Goal: Task Accomplishment & Management: Use online tool/utility

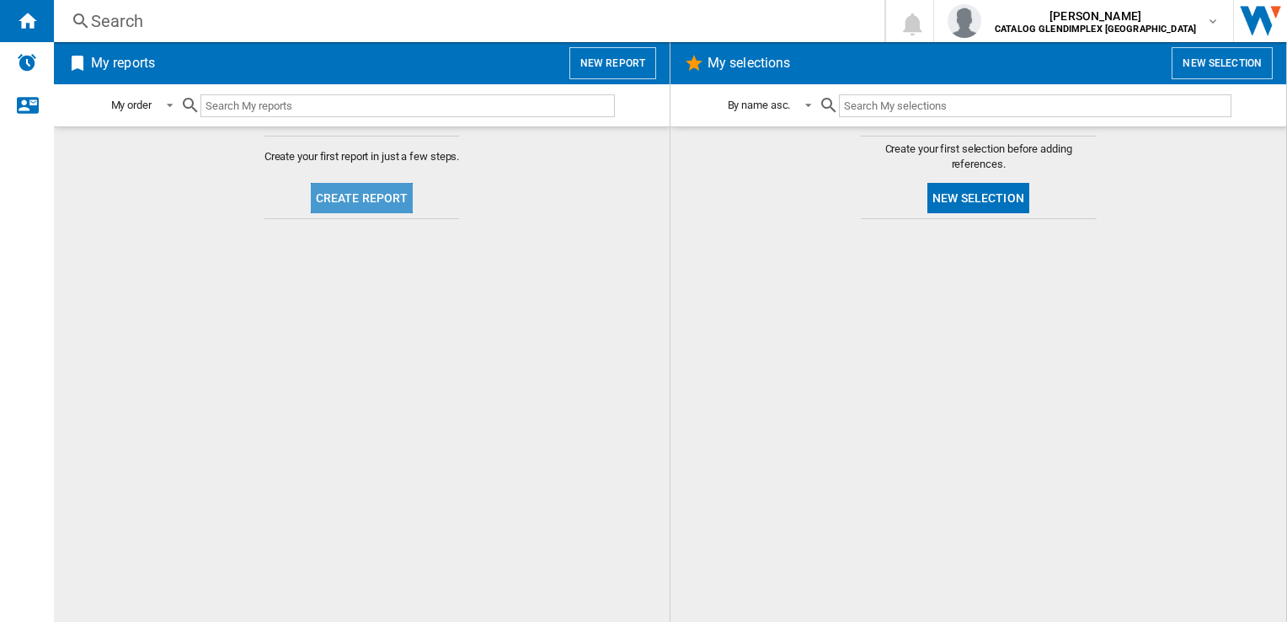
click at [388, 185] on button "Create report" at bounding box center [362, 198] width 103 height 30
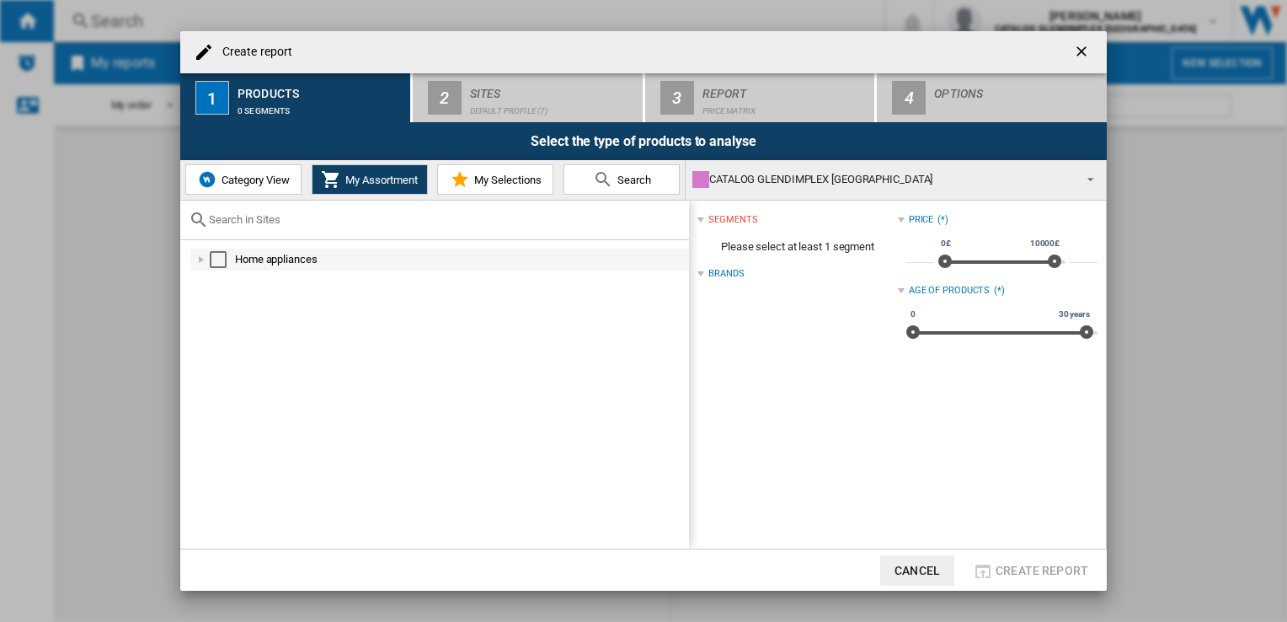
click at [197, 258] on div at bounding box center [201, 259] width 17 height 17
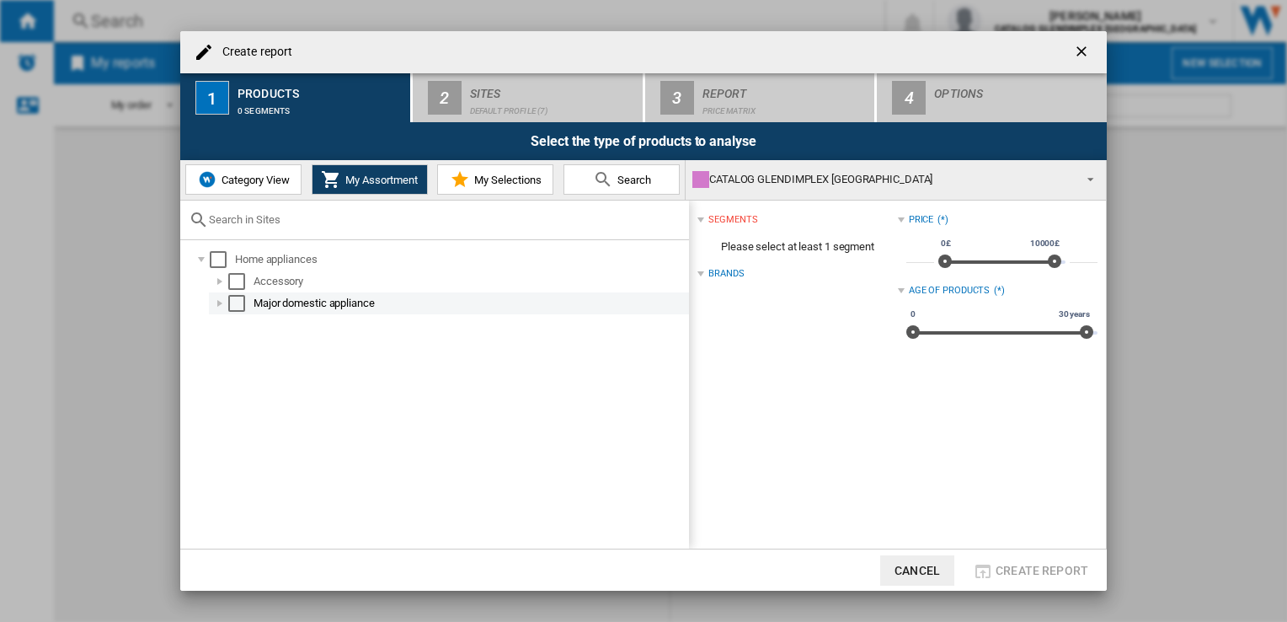
click at [217, 305] on div at bounding box center [219, 303] width 17 height 17
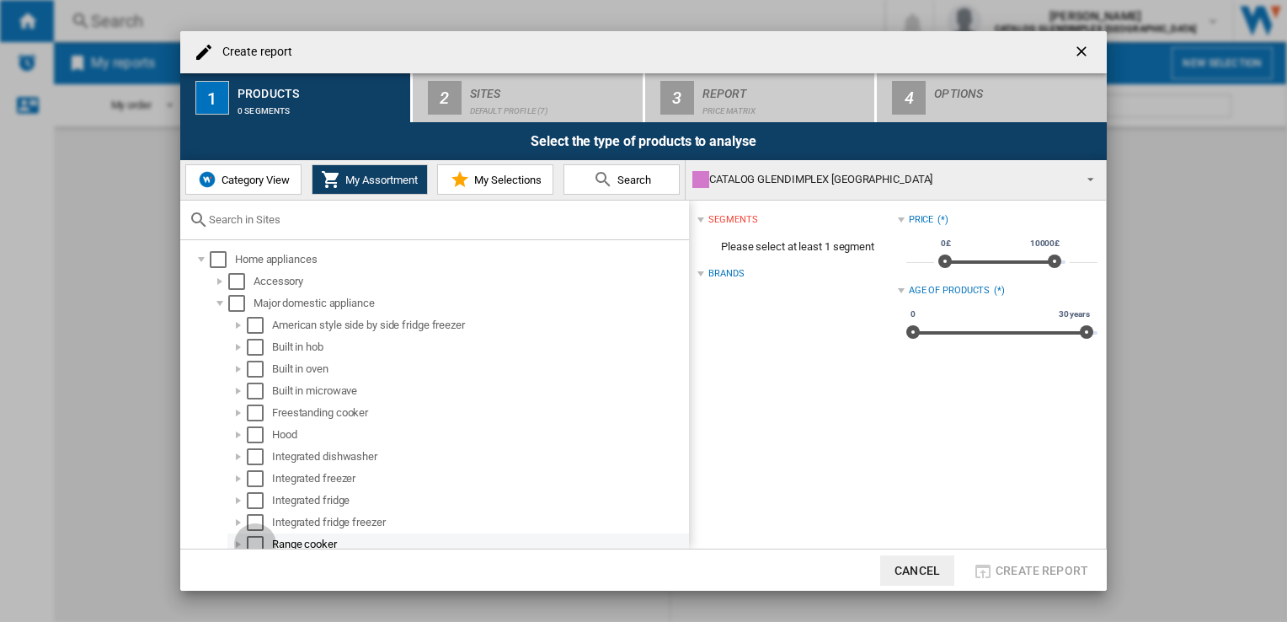
click at [254, 540] on div "Select" at bounding box center [255, 544] width 17 height 17
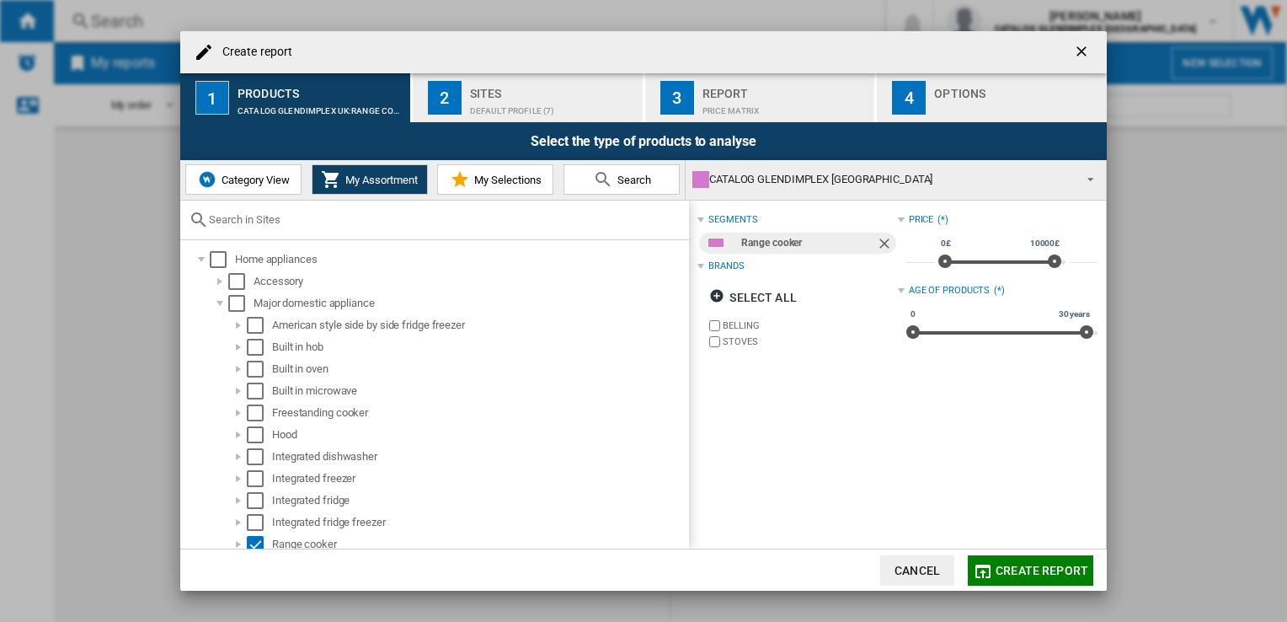
scroll to position [28, 0]
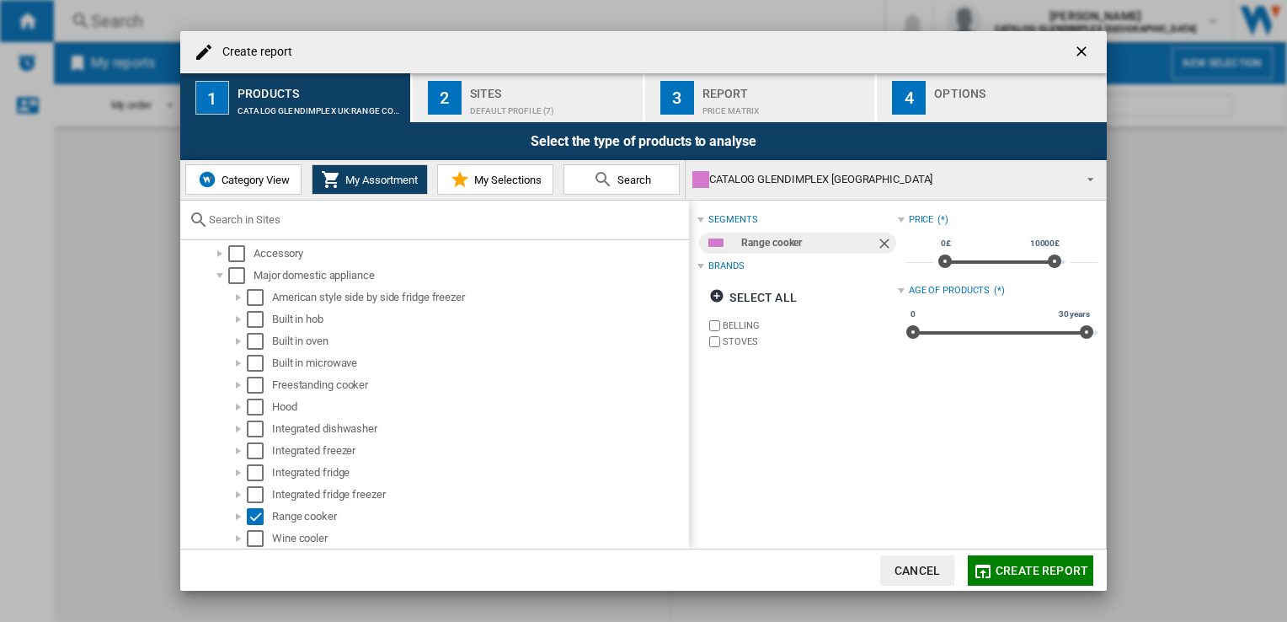
click at [486, 179] on span "My Selections" at bounding box center [506, 180] width 72 height 13
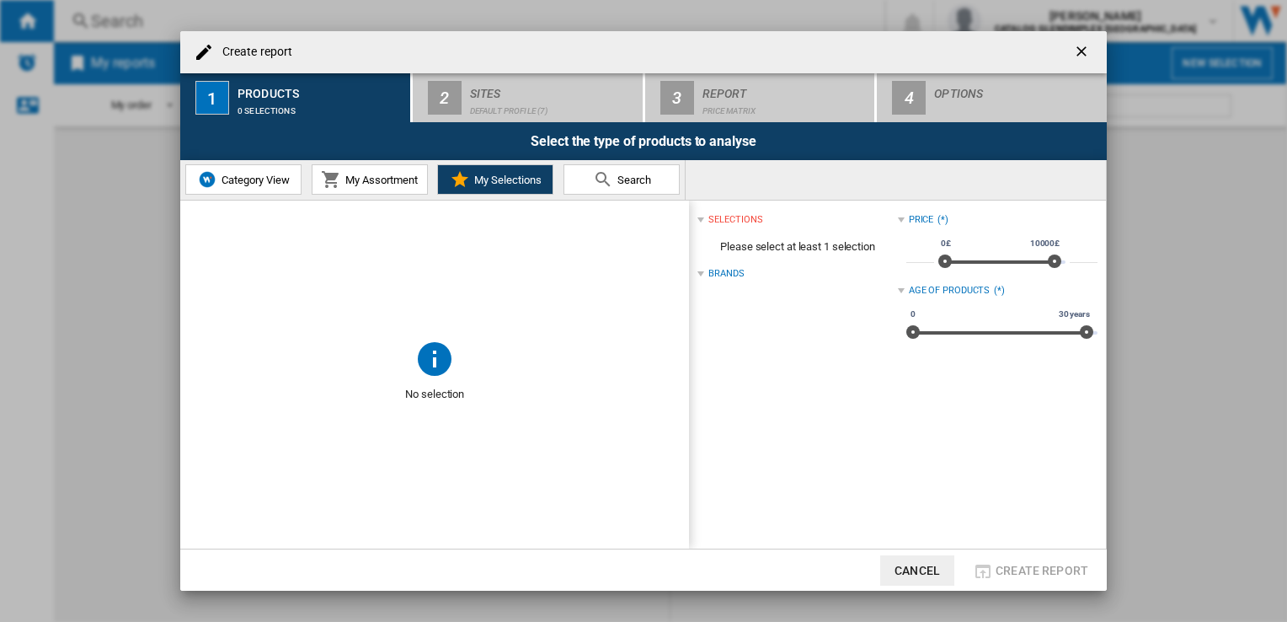
click at [243, 177] on span "Category View" at bounding box center [253, 180] width 72 height 13
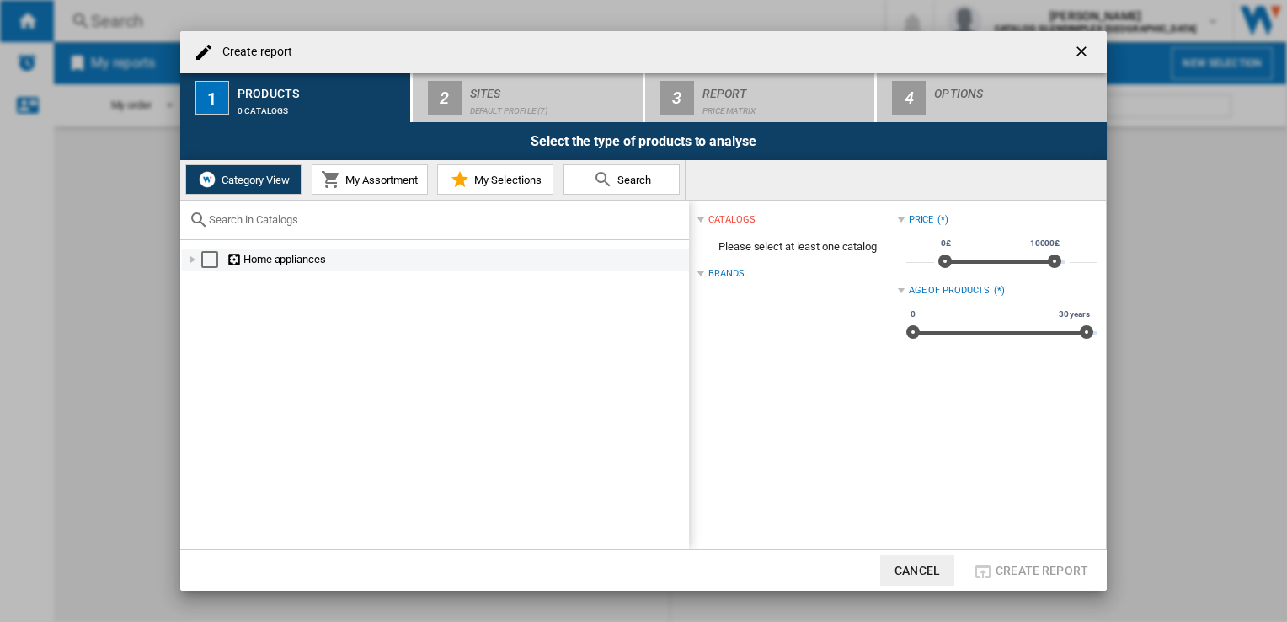
click at [192, 254] on div at bounding box center [193, 259] width 17 height 17
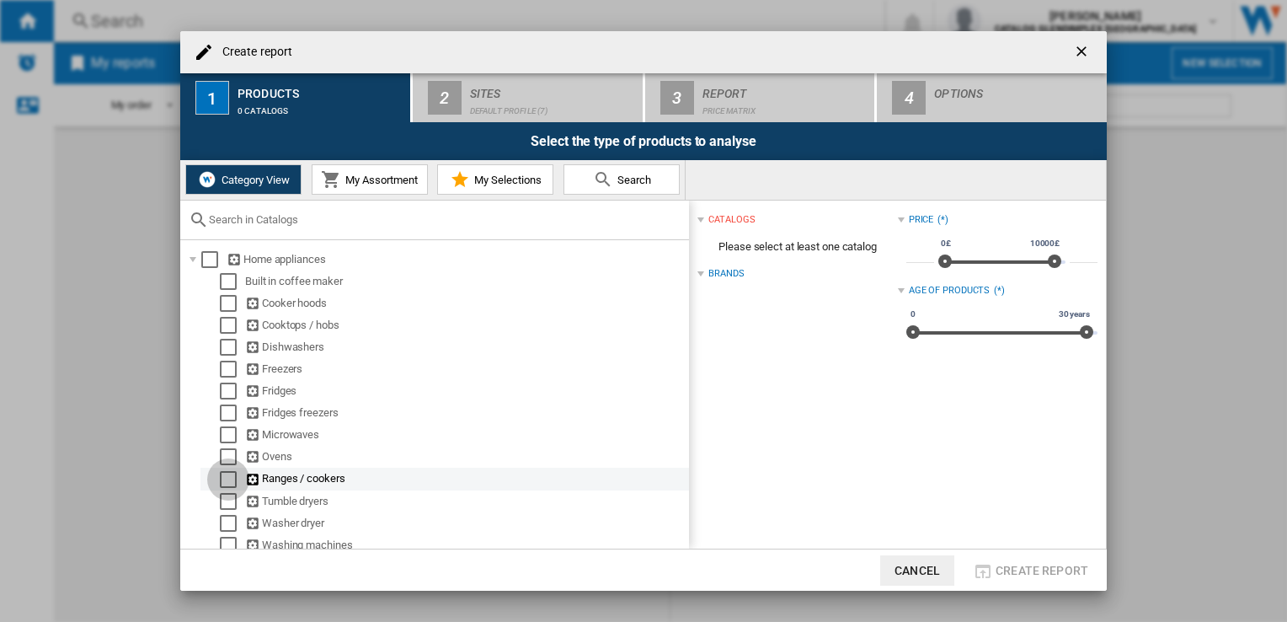
click at [220, 479] on div "Select" at bounding box center [228, 479] width 17 height 17
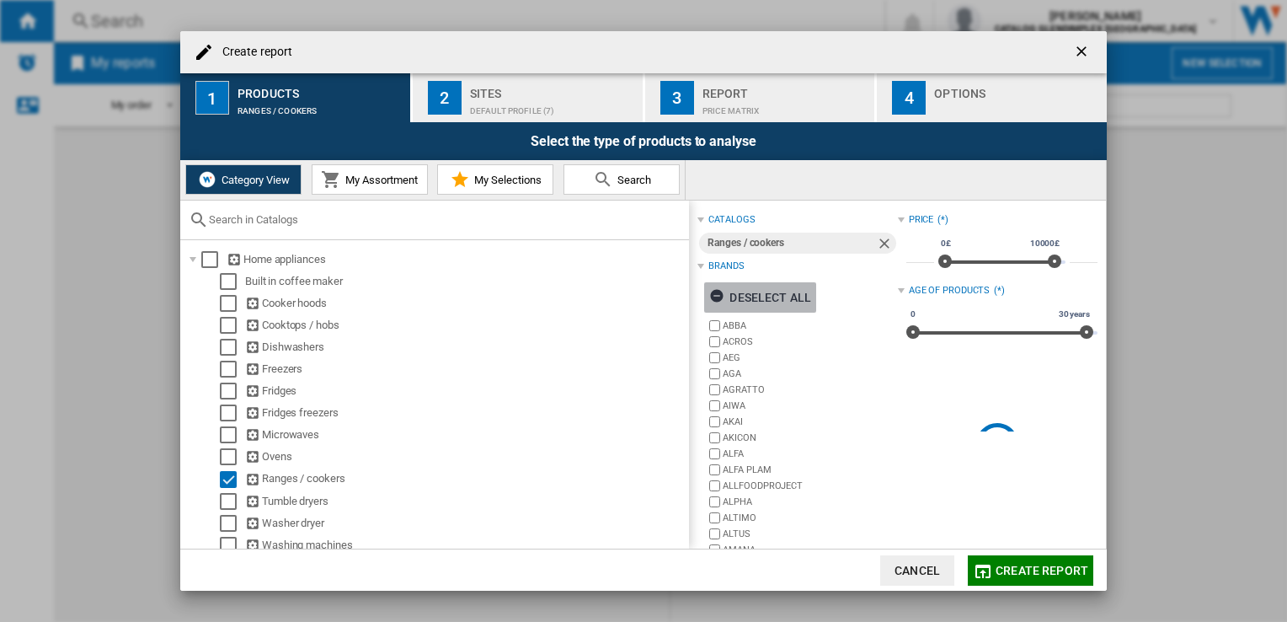
click at [768, 291] on div "Deselect all" at bounding box center [760, 297] width 102 height 30
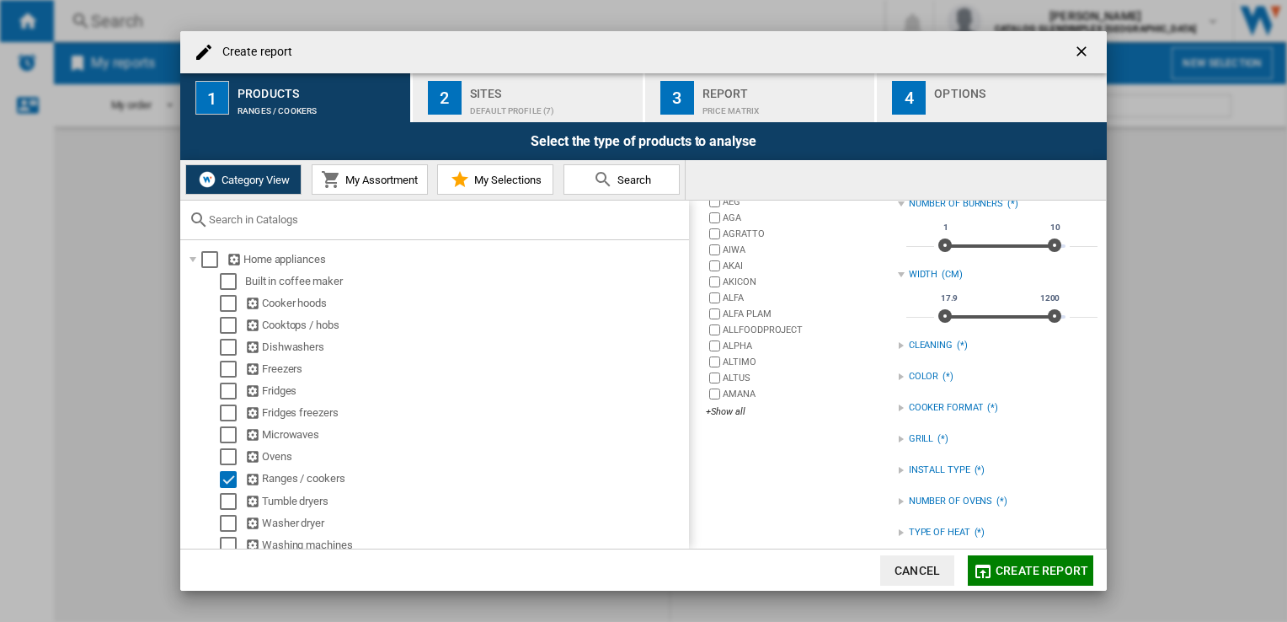
scroll to position [230, 0]
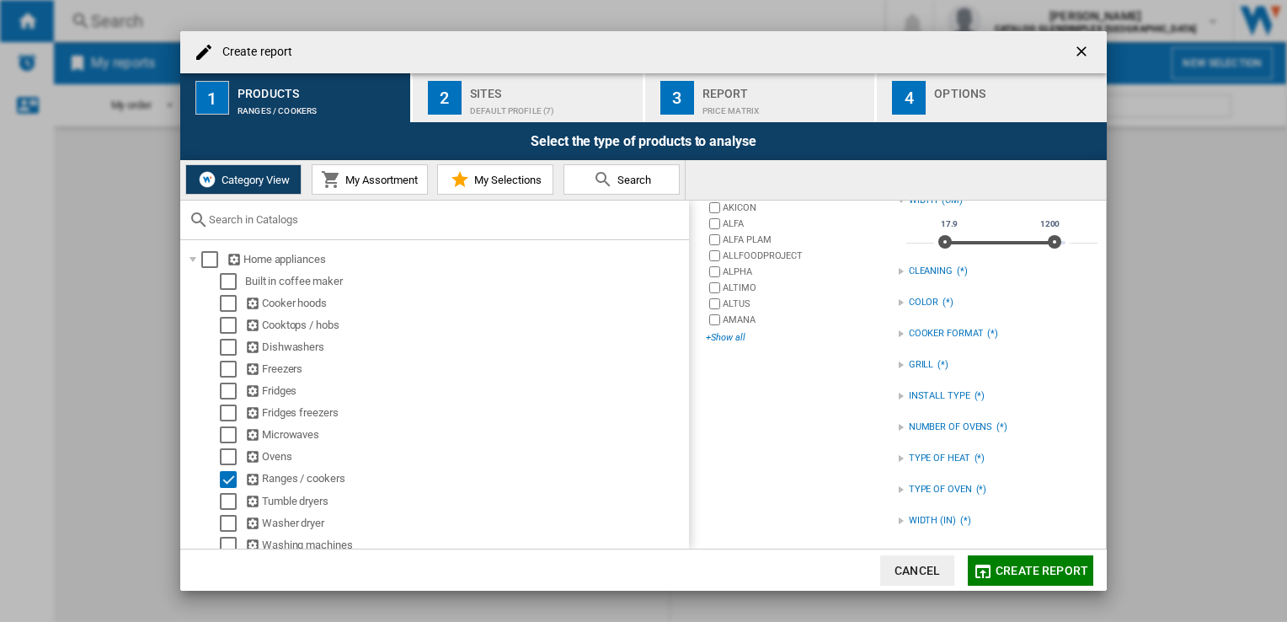
click at [726, 332] on div "+Show all" at bounding box center [801, 337] width 191 height 13
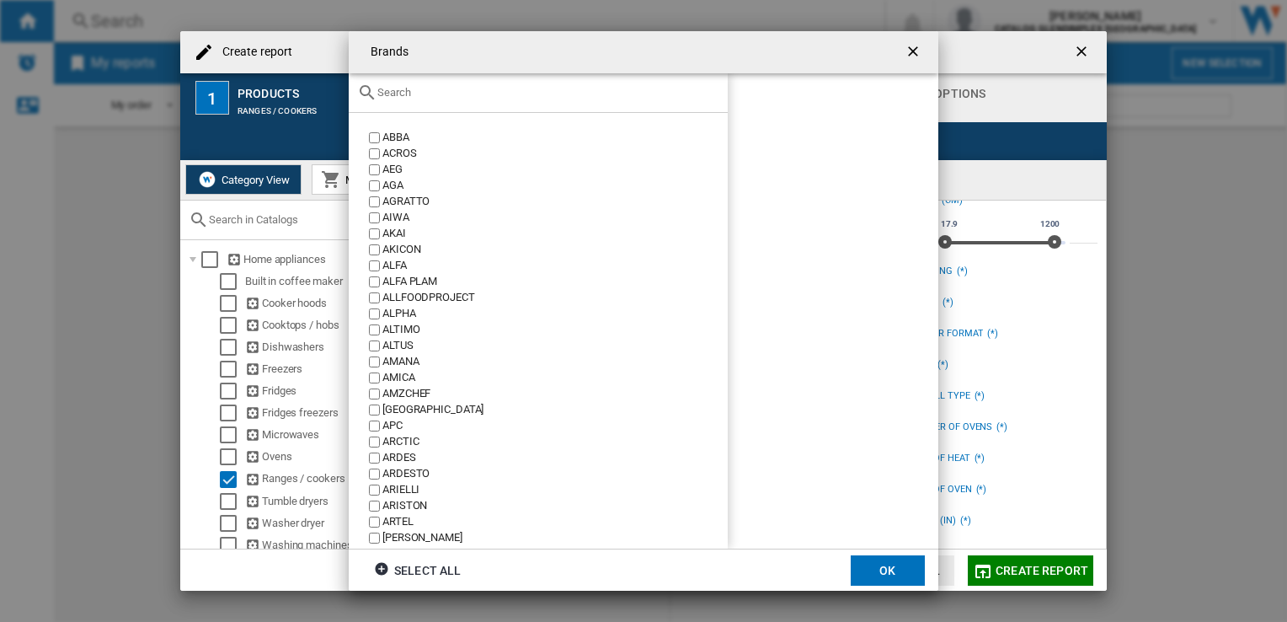
click at [429, 95] on input "text" at bounding box center [548, 92] width 342 height 13
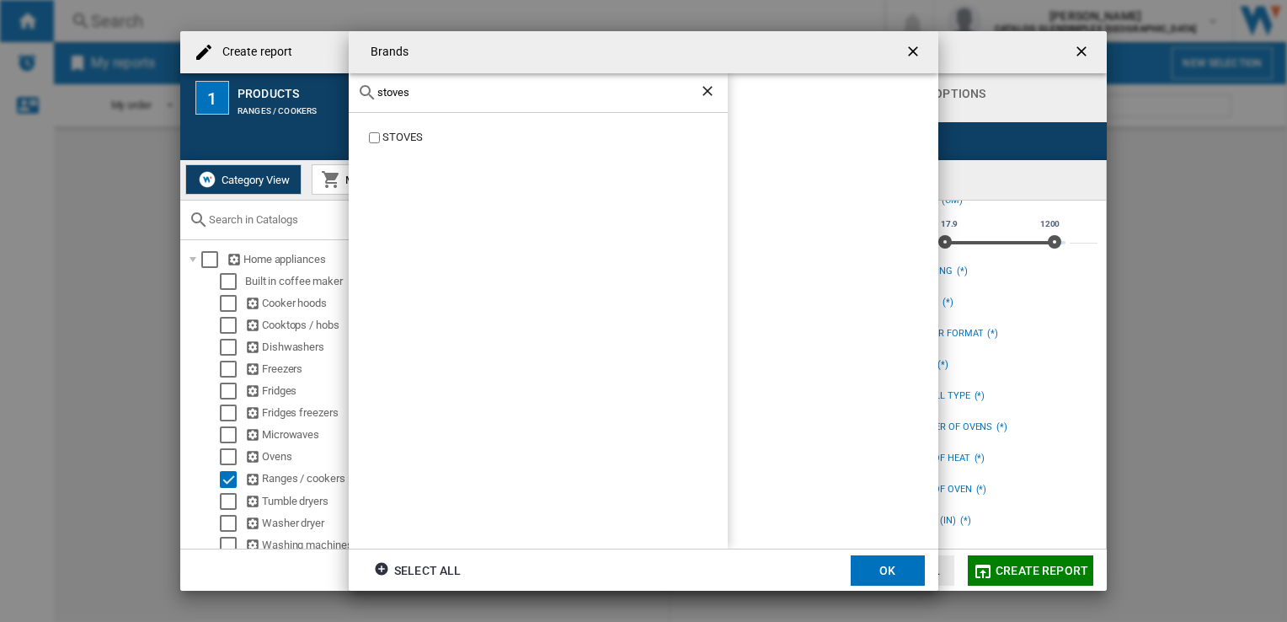
type input "stoves"
click at [869, 563] on button "OK" at bounding box center [888, 570] width 74 height 30
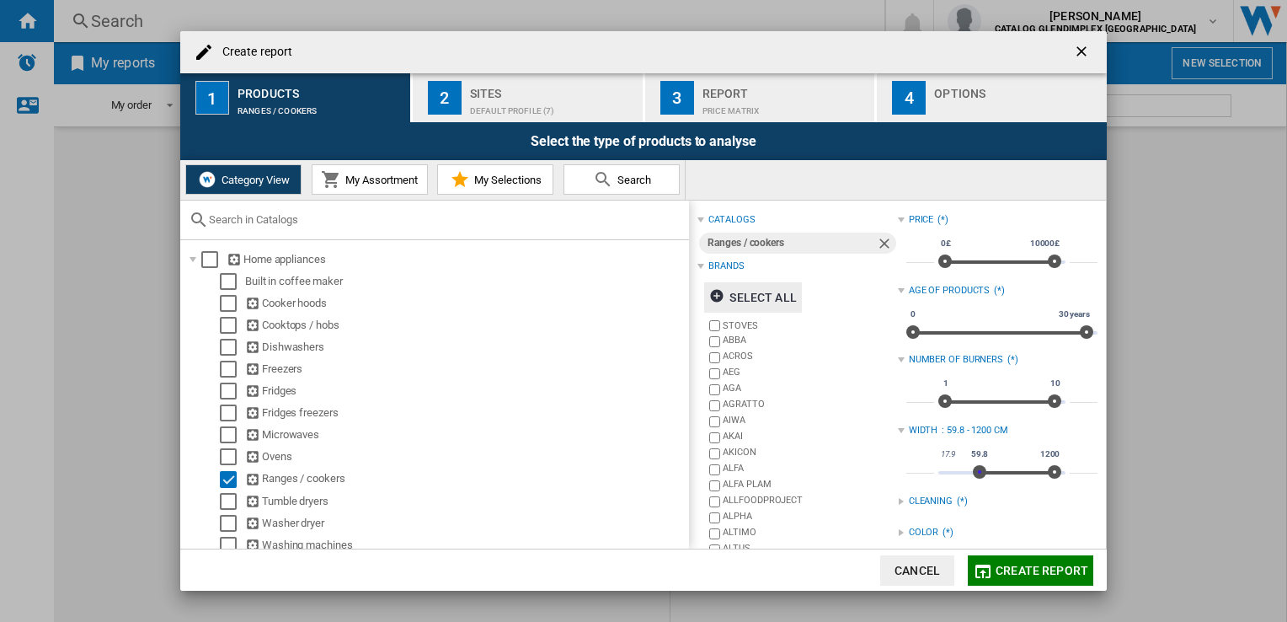
type input "****"
drag, startPoint x: 943, startPoint y: 472, endPoint x: 980, endPoint y: 477, distance: 37.4
click at [980, 477] on span at bounding box center [983, 471] width 13 height 13
click at [1003, 564] on span "Create report" at bounding box center [1042, 570] width 93 height 13
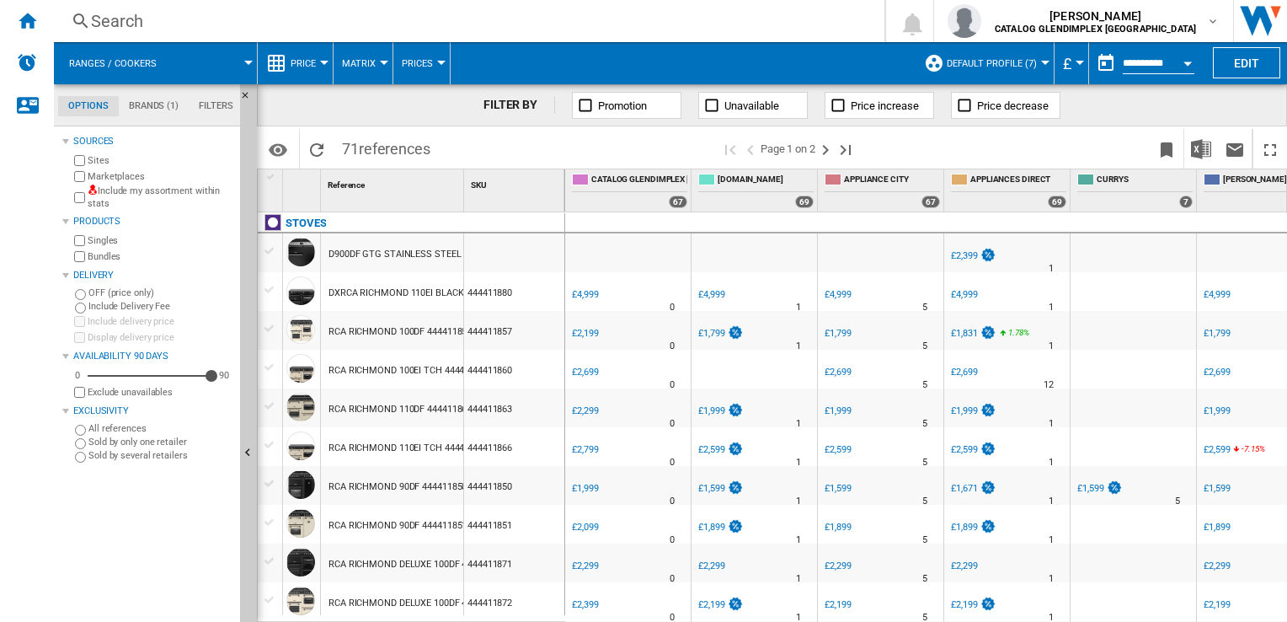
click at [309, 69] on button "Price" at bounding box center [308, 63] width 34 height 42
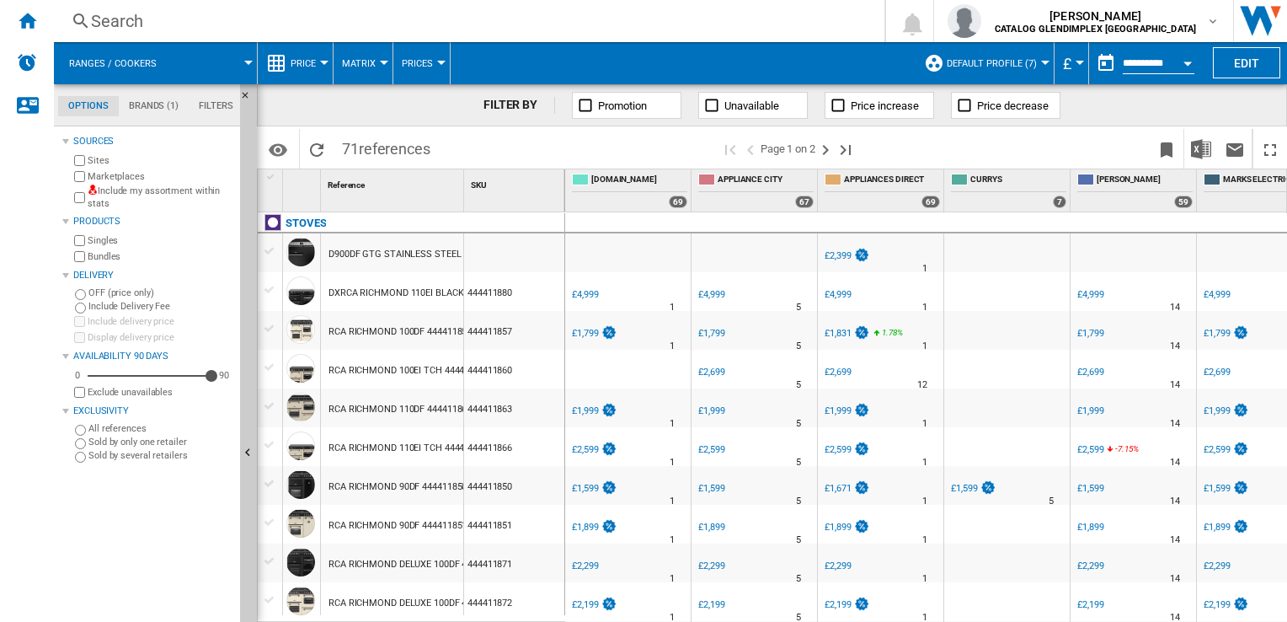
click at [322, 63] on div at bounding box center [324, 63] width 8 height 4
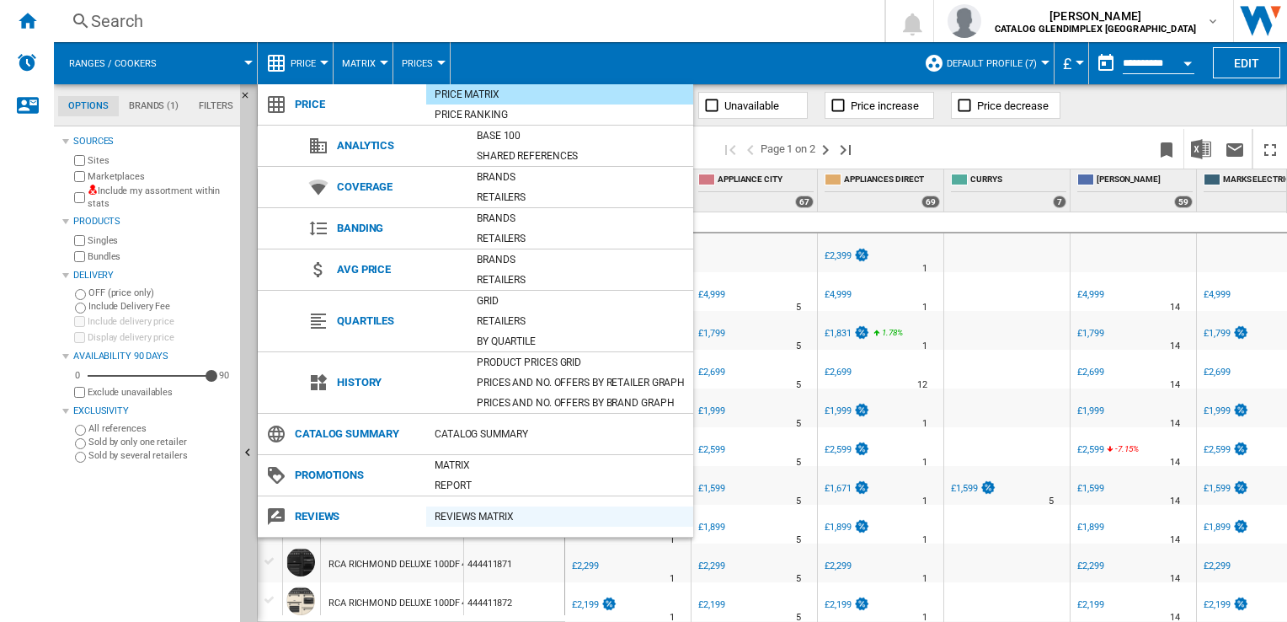
click at [463, 517] on div "REVIEWS Matrix" at bounding box center [559, 516] width 267 height 17
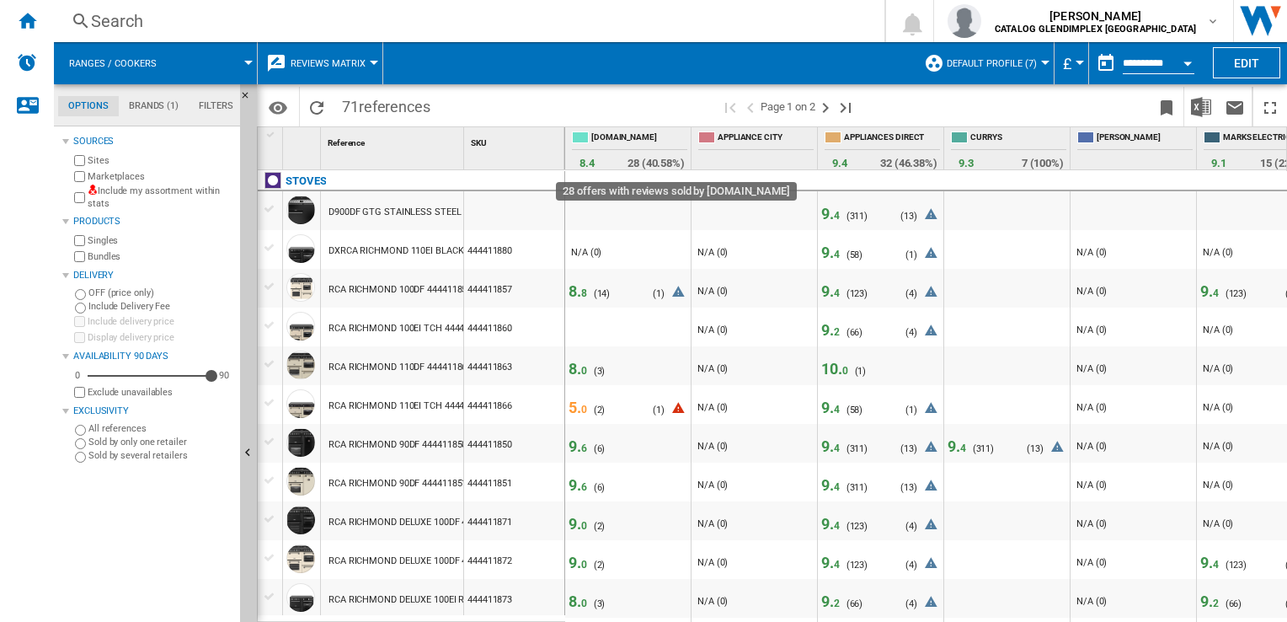
click at [638, 160] on span "28 (40.58%)" at bounding box center [656, 163] width 57 height 13
click at [653, 163] on span "28 (40.58%)" at bounding box center [656, 163] width 57 height 13
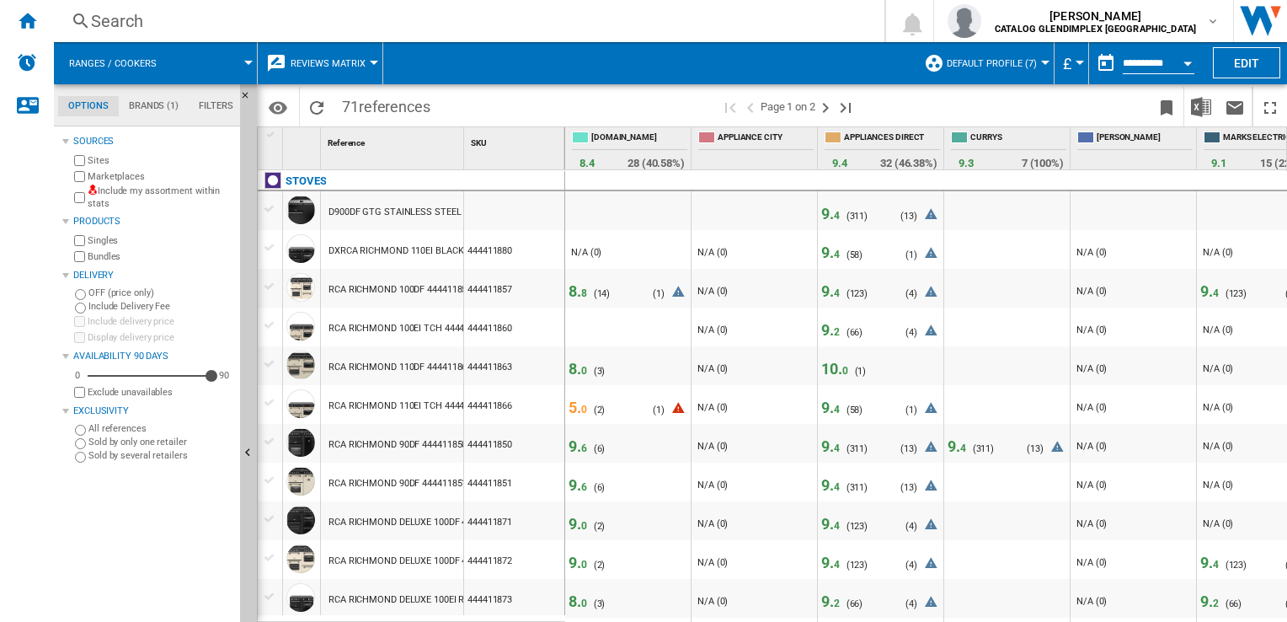
click at [680, 404] on icon at bounding box center [677, 411] width 20 height 20
click at [1107, 62] on button "button" at bounding box center [1106, 63] width 34 height 34
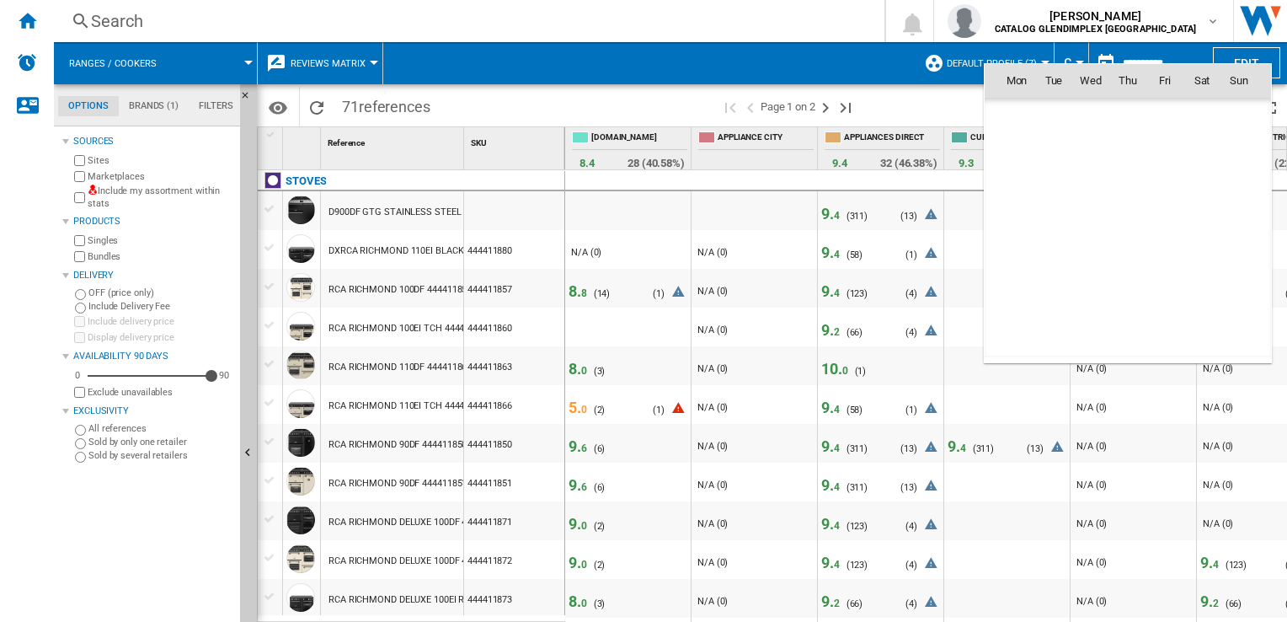
scroll to position [8038, 0]
click at [882, 67] on div at bounding box center [643, 311] width 1287 height 622
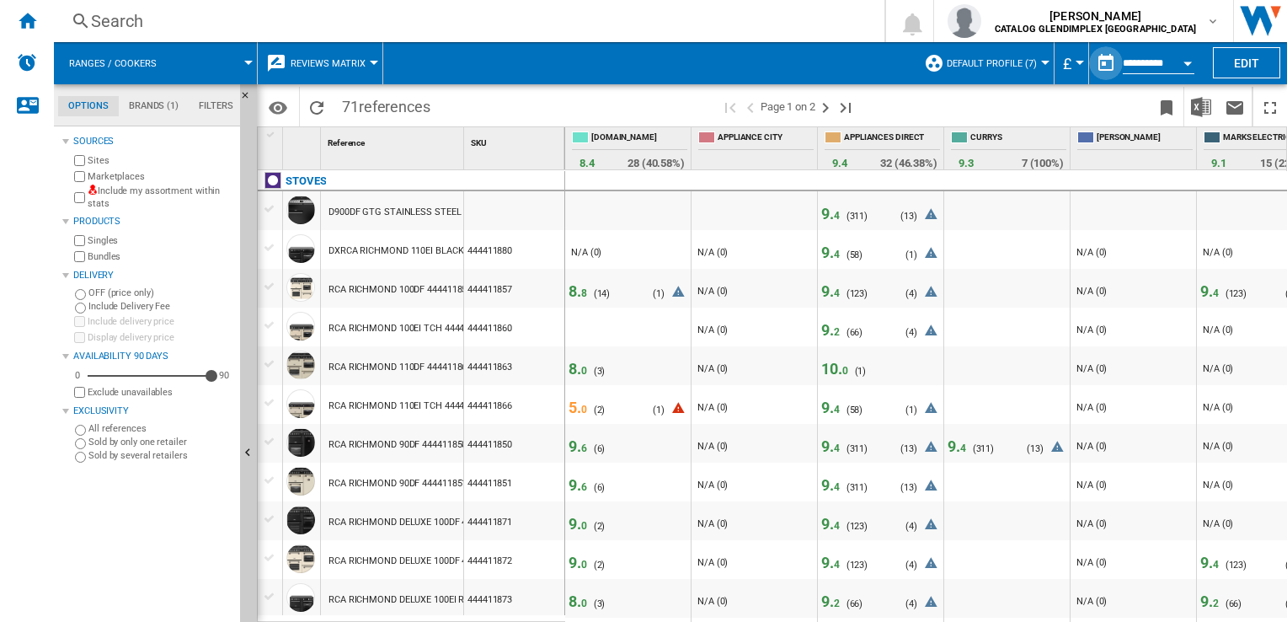
click at [1106, 66] on button "button" at bounding box center [1106, 63] width 34 height 34
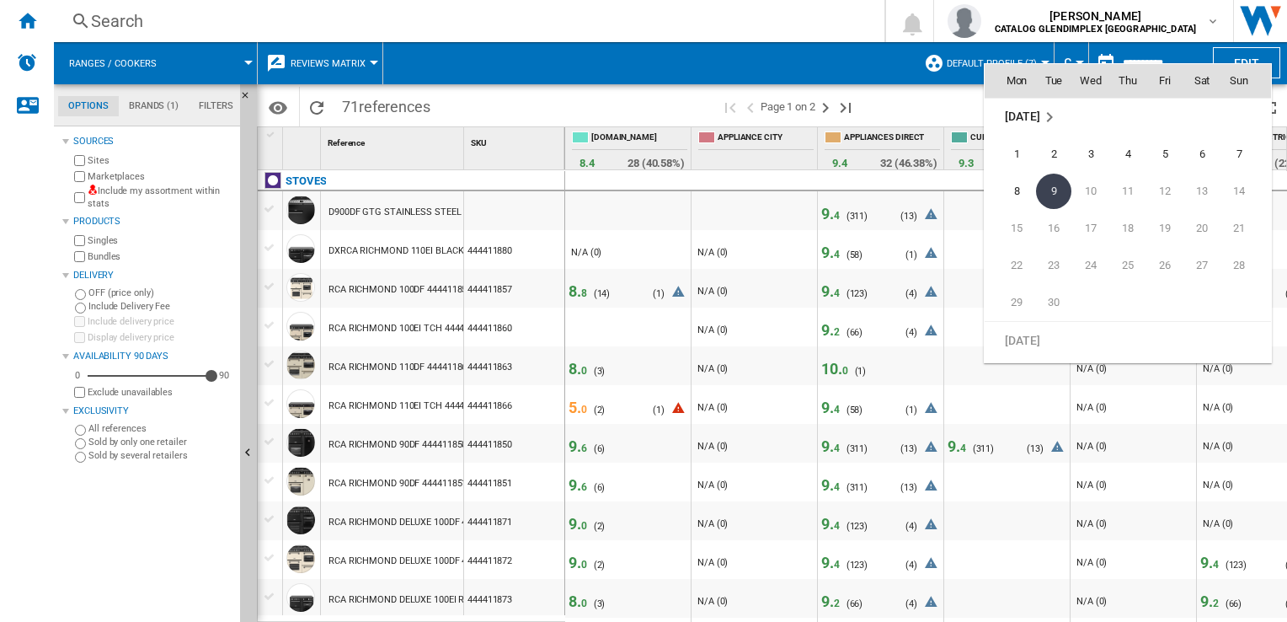
click at [1020, 110] on span "[DATE]" at bounding box center [1022, 116] width 35 height 13
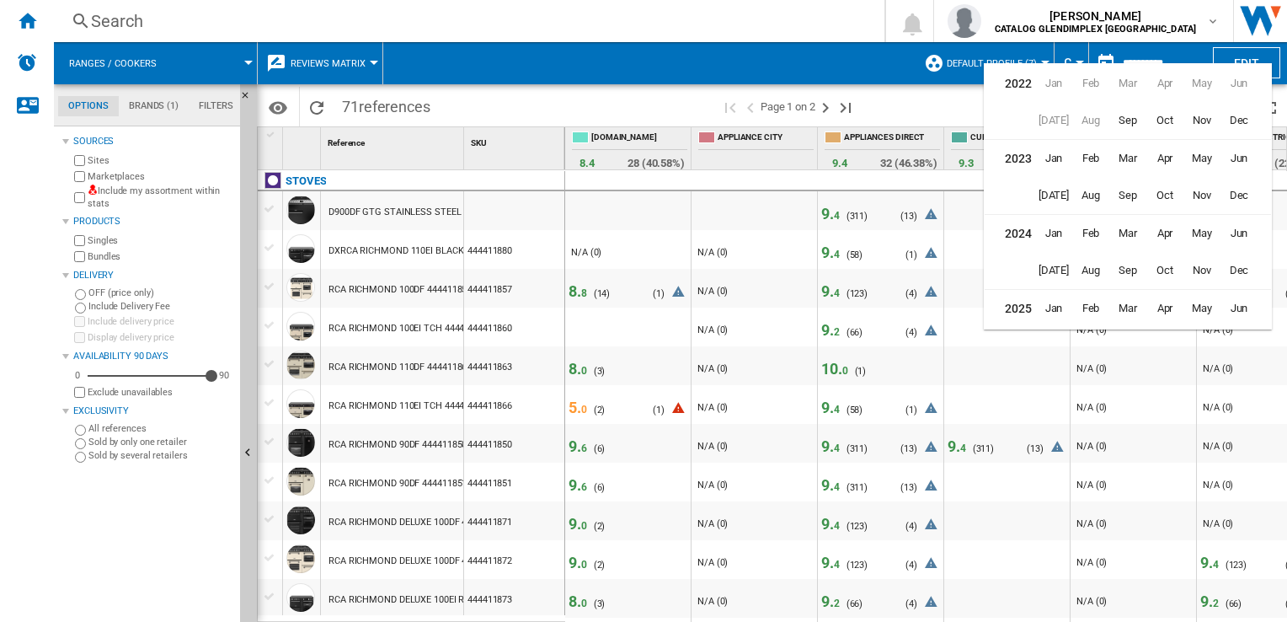
scroll to position [40, 0]
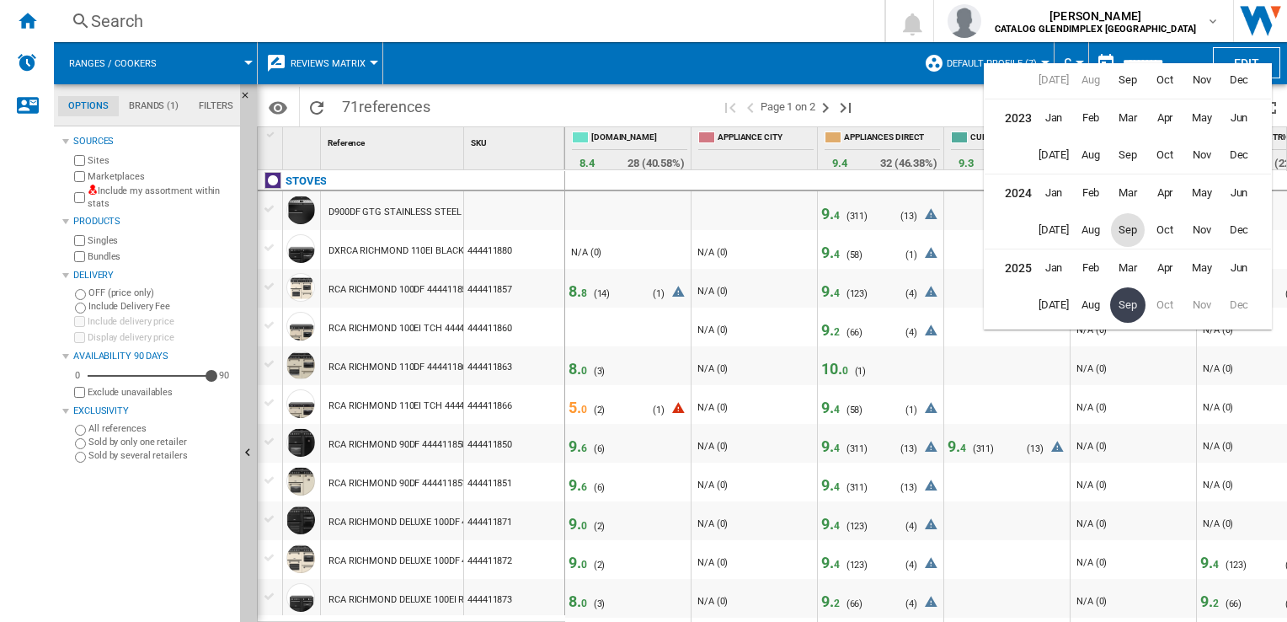
click at [1132, 232] on span "Sep" at bounding box center [1128, 230] width 34 height 34
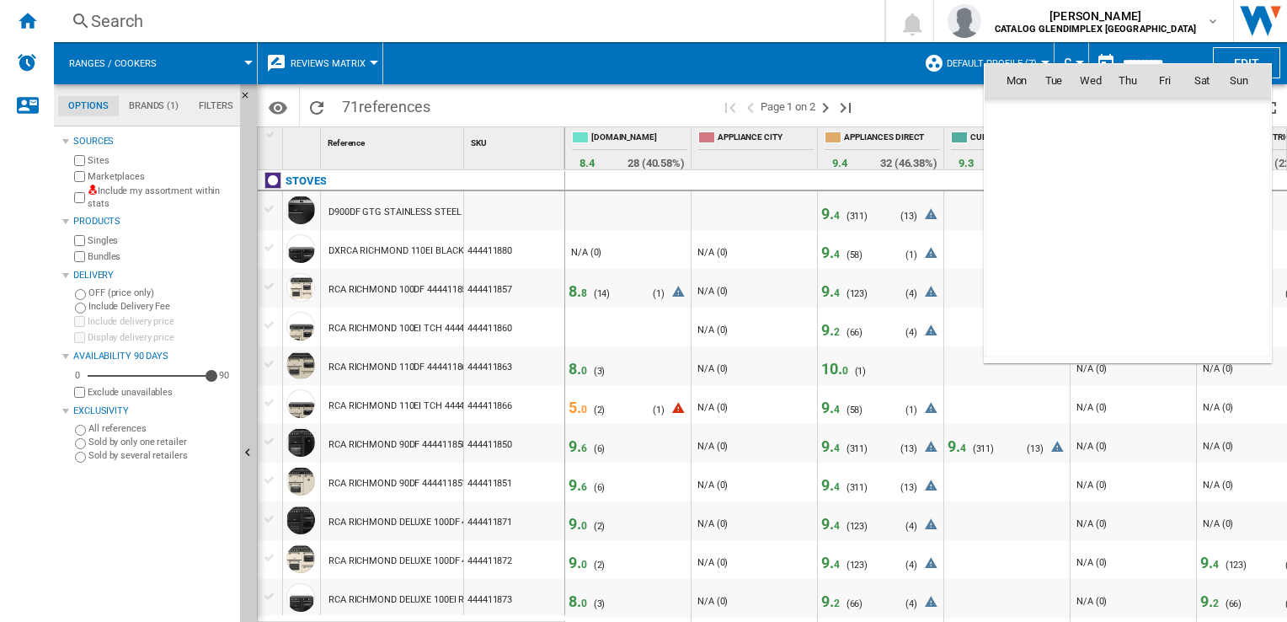
scroll to position [5359, 0]
click at [870, 50] on div at bounding box center [643, 311] width 1287 height 622
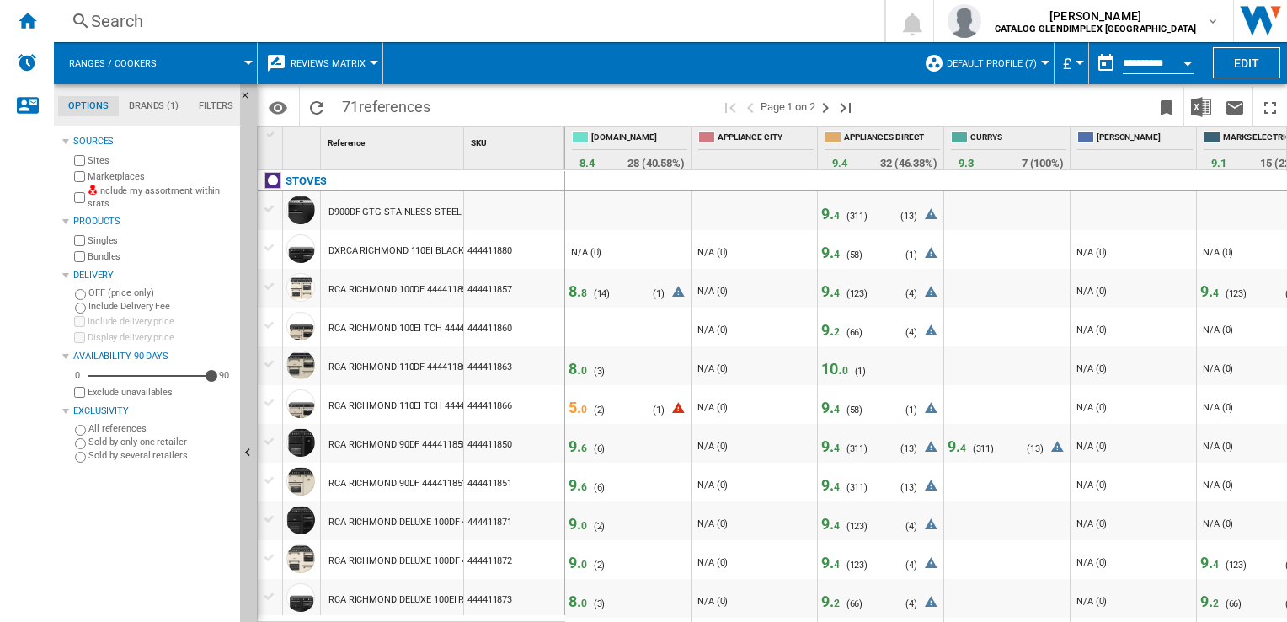
click at [1105, 64] on button "button" at bounding box center [1106, 63] width 34 height 34
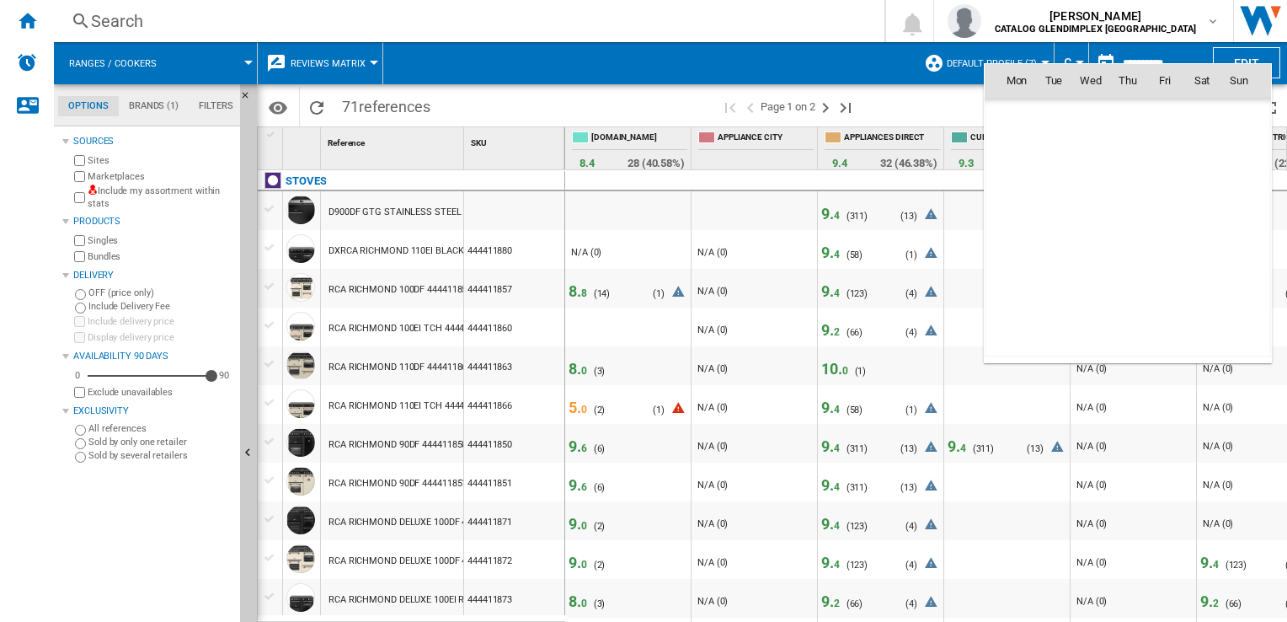
scroll to position [8038, 0]
click at [130, 569] on div at bounding box center [643, 311] width 1287 height 622
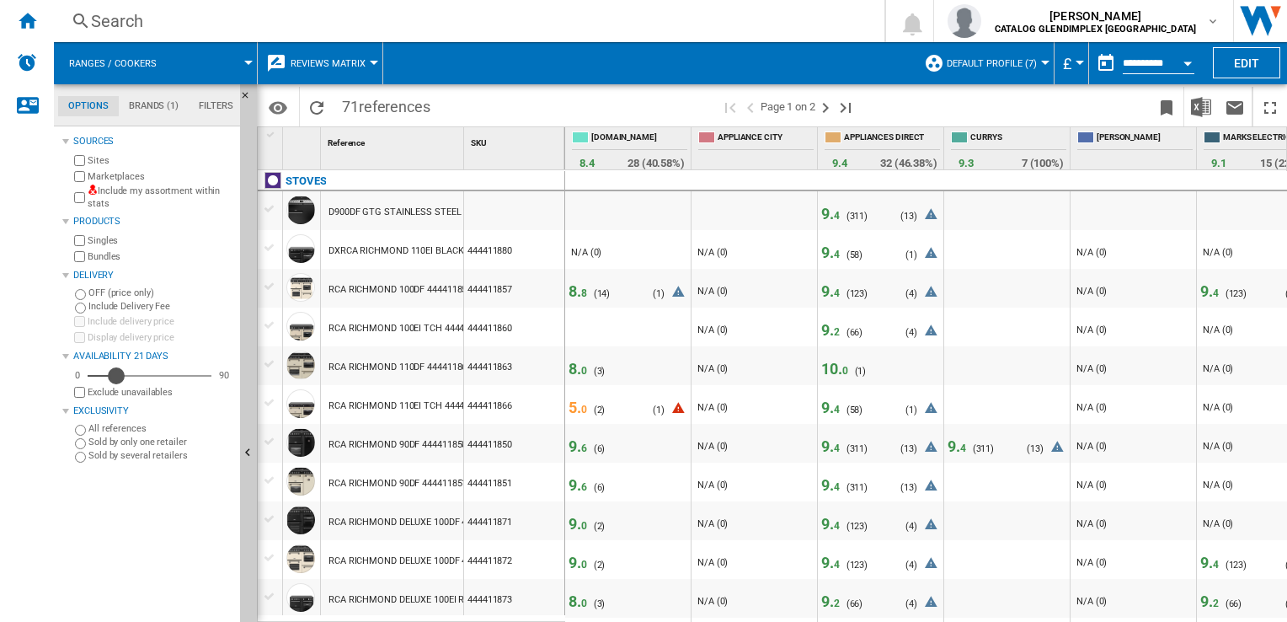
drag, startPoint x: 212, startPoint y: 377, endPoint x: 117, endPoint y: 370, distance: 95.5
click at [117, 370] on div "Availability" at bounding box center [116, 375] width 17 height 17
click at [1104, 67] on button "button" at bounding box center [1106, 63] width 34 height 34
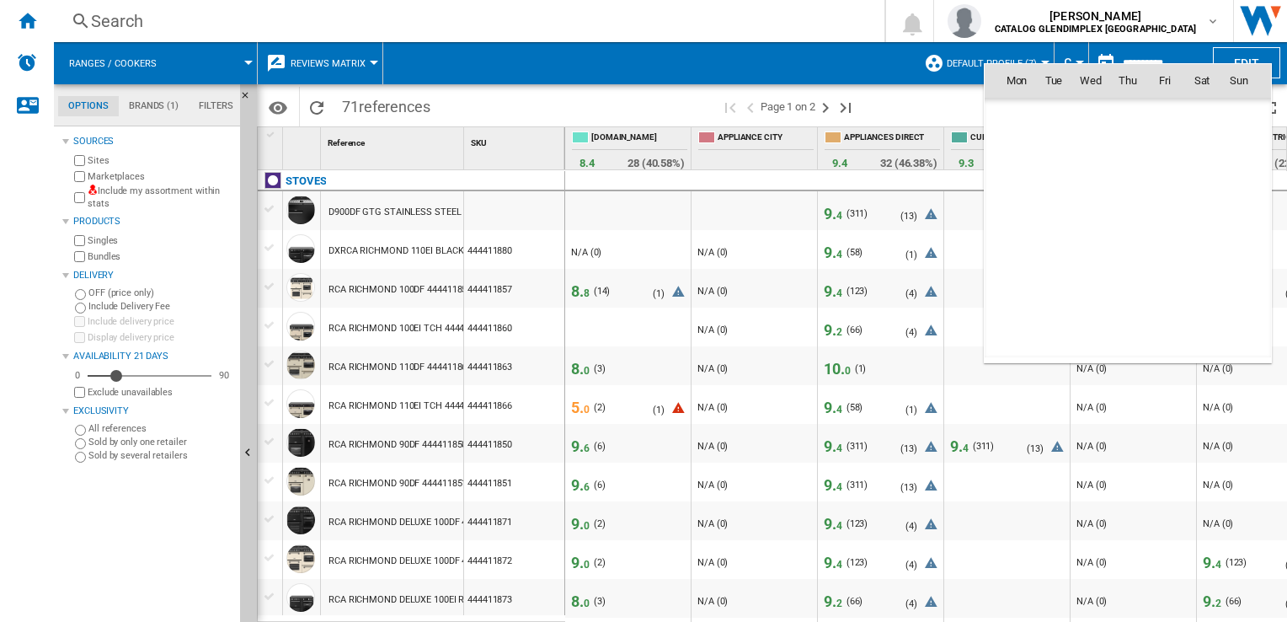
scroll to position [8038, 0]
click at [1021, 120] on span "[DATE]" at bounding box center [1022, 116] width 35 height 13
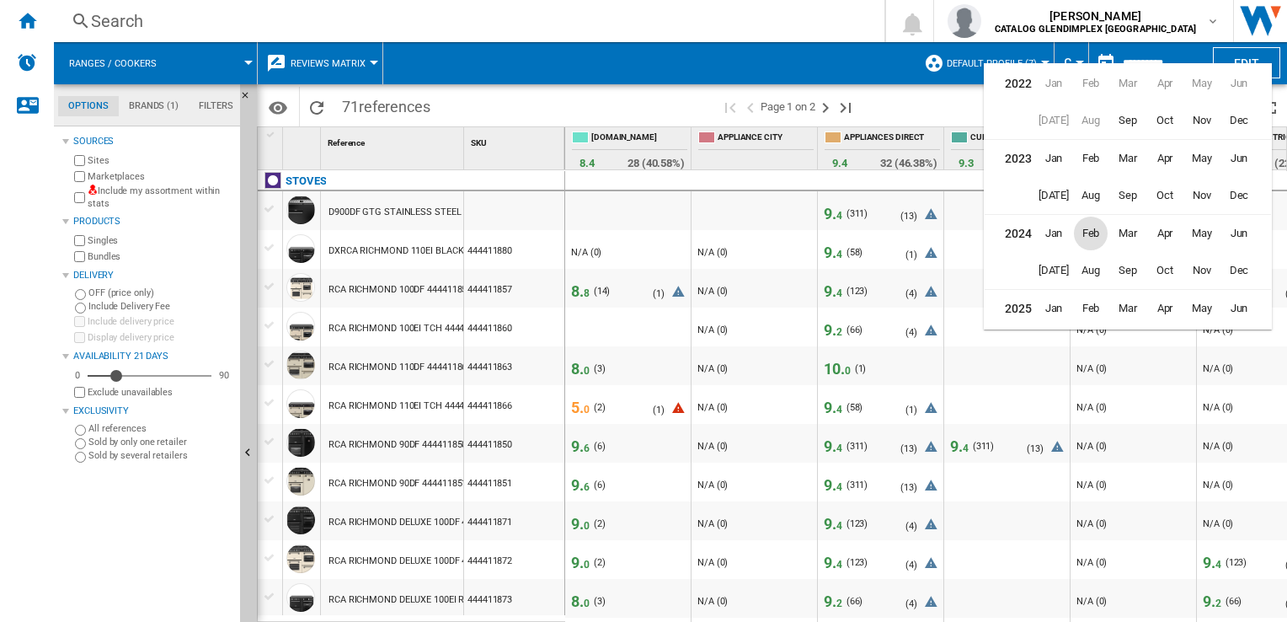
scroll to position [40, 0]
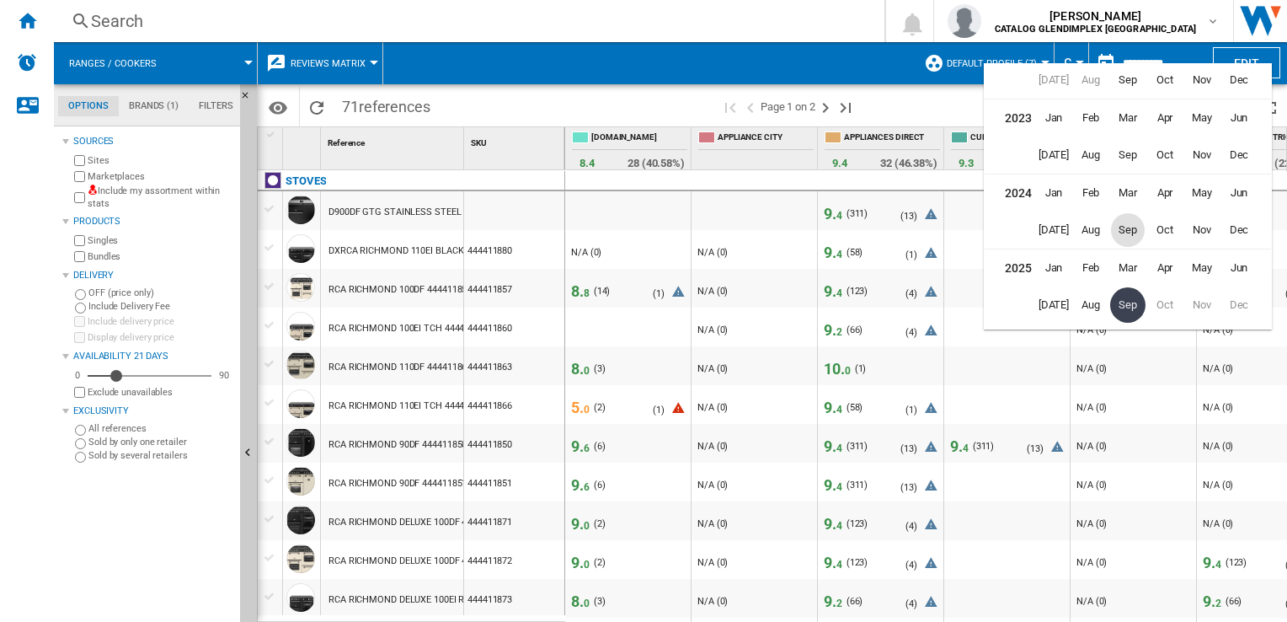
click at [1132, 232] on span "Sep" at bounding box center [1128, 230] width 34 height 34
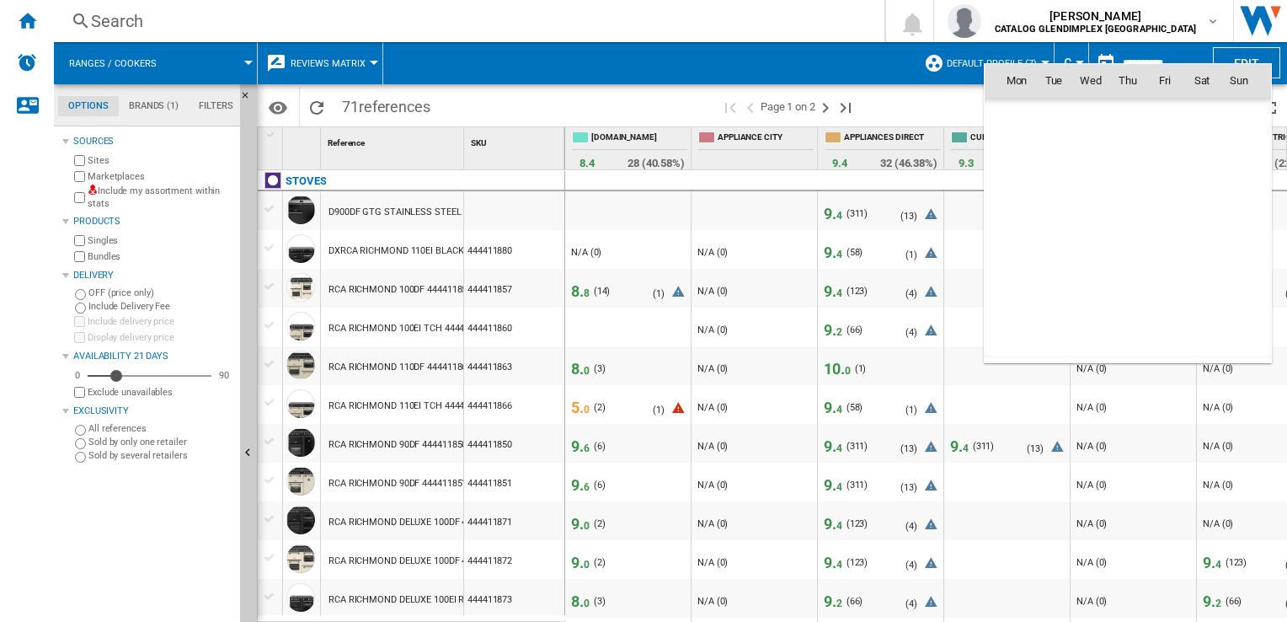
scroll to position [5359, 0]
click at [1240, 163] on span "8" at bounding box center [1240, 154] width 34 height 34
type input "**********"
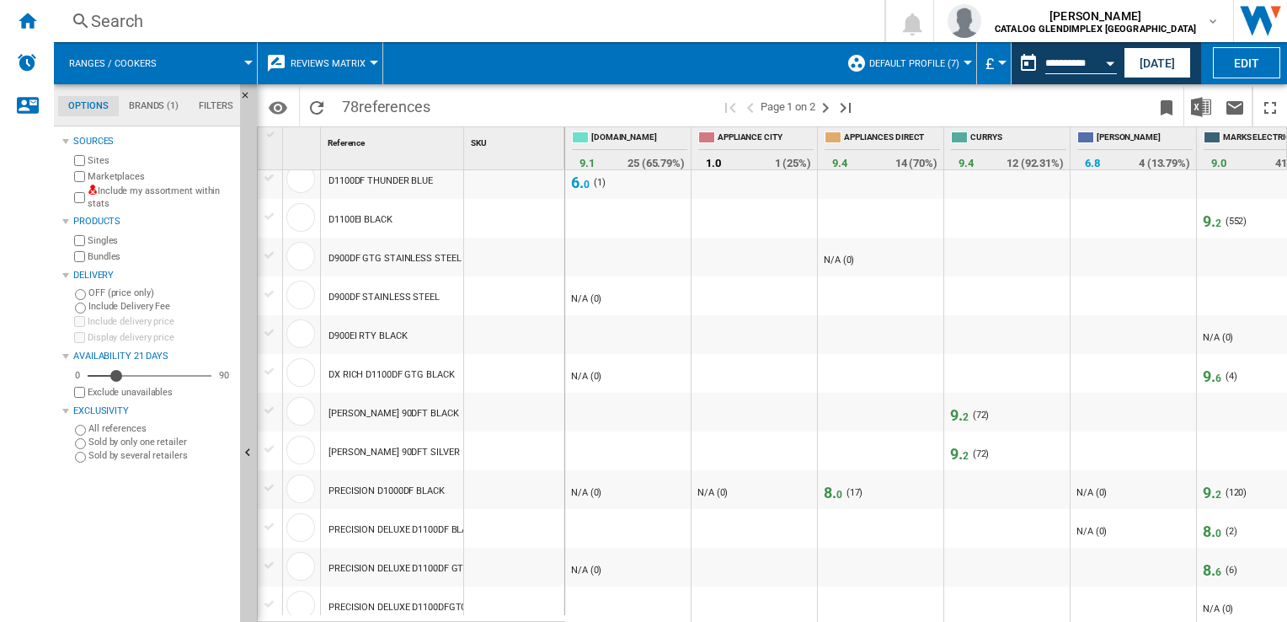
scroll to position [300, 0]
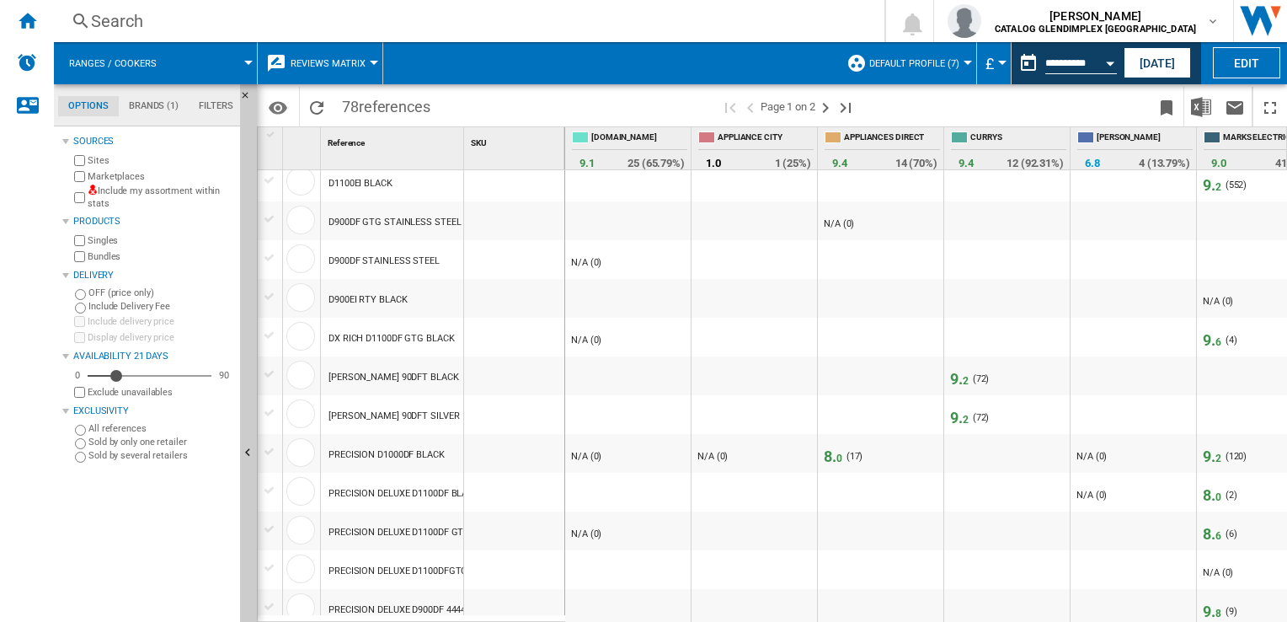
drag, startPoint x: 533, startPoint y: 621, endPoint x: 972, endPoint y: 604, distance: 439.3
click at [972, 604] on div "1 Reference 1 SKU 1 [GEOGRAPHIC_DATA] D1000DF CREAM D1000DF KINGFISHER TEAL D10…" at bounding box center [772, 374] width 1029 height 494
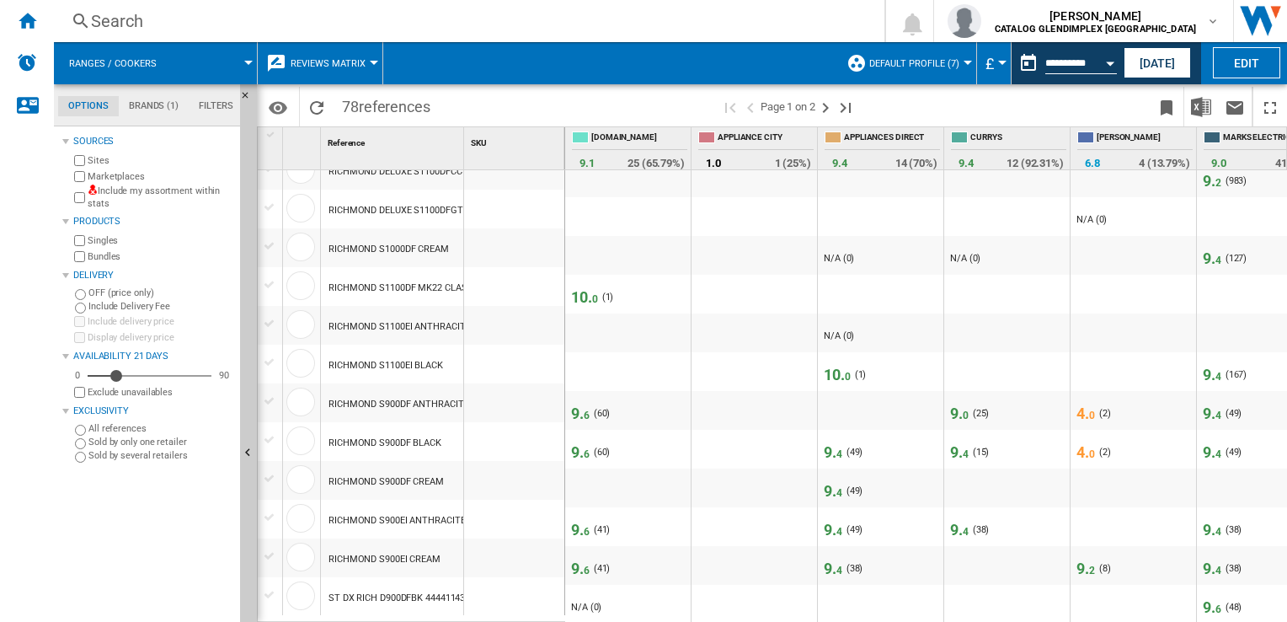
scroll to position [0, 0]
